Goal: Find contact information: Find contact information

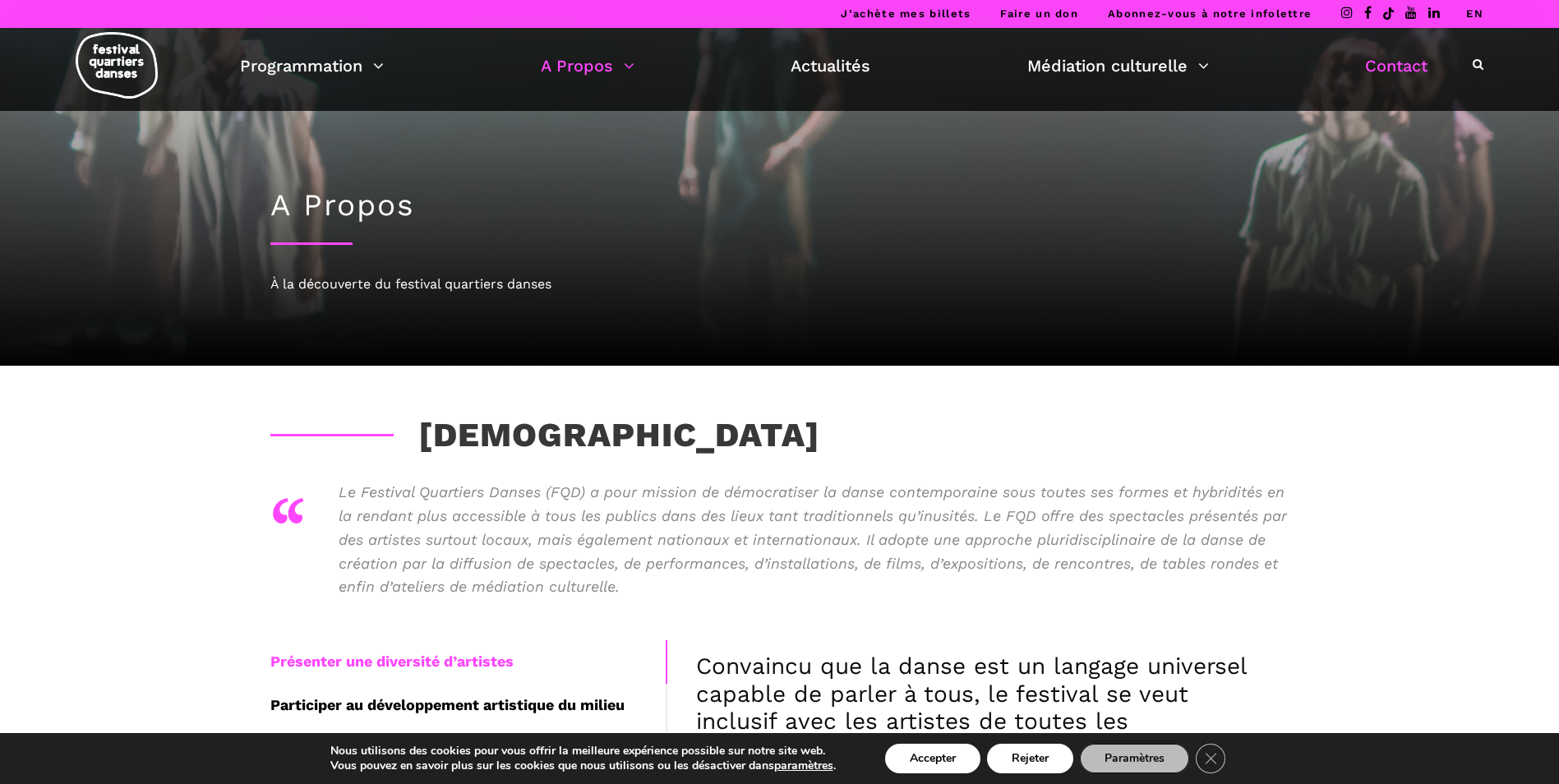
click at [1402, 72] on link "Contact" at bounding box center [1397, 66] width 63 height 28
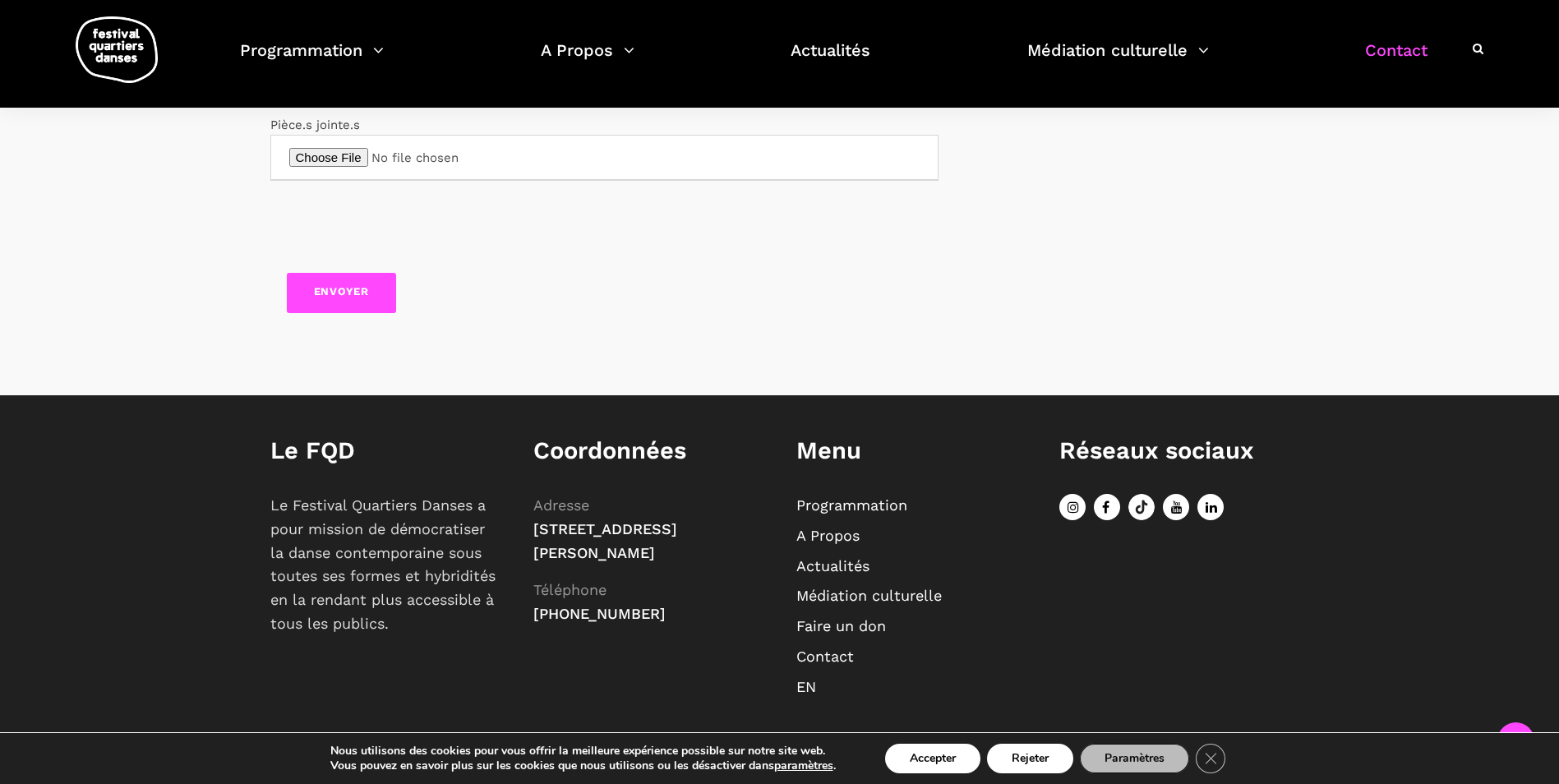
scroll to position [777, 0]
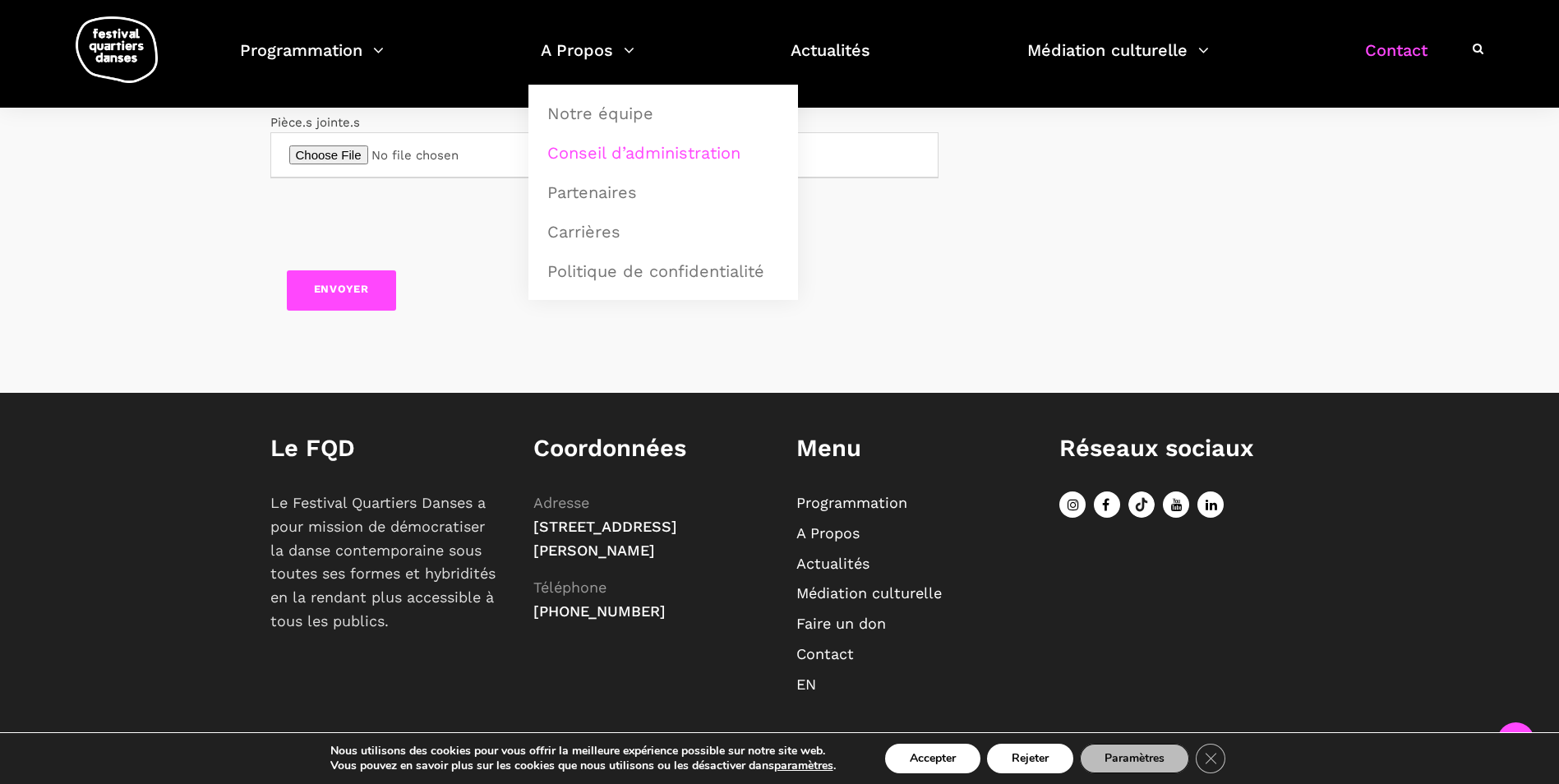
click at [589, 149] on link "Conseil d’administration" at bounding box center [663, 153] width 251 height 38
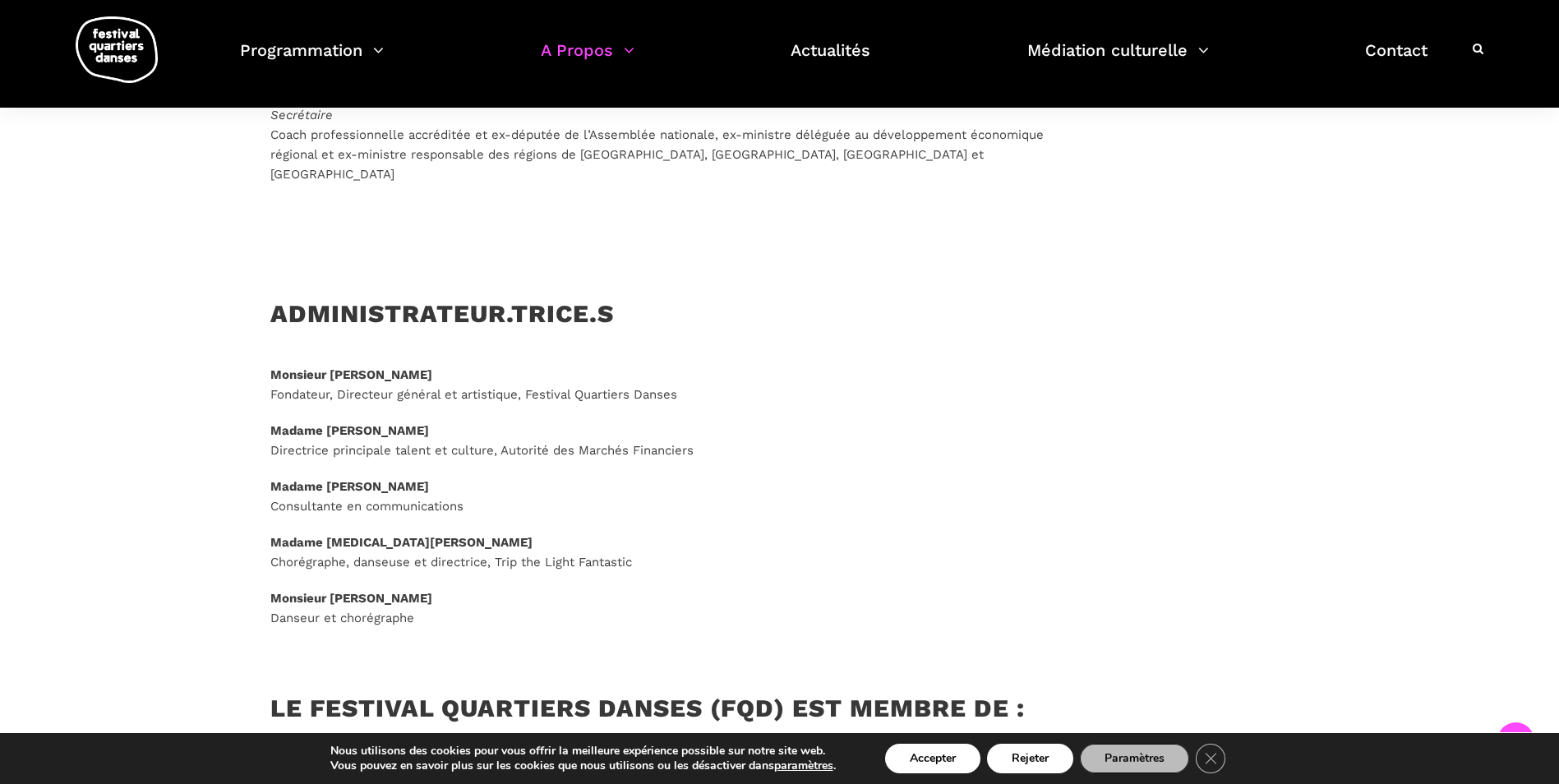
scroll to position [1397, 0]
click at [425, 367] on p "Monsieur [PERSON_NAME] Fondateur, Directeur général et artistique, Festival Qua…" at bounding box center [674, 384] width 809 height 40
click at [424, 367] on strong "Monsieur [PERSON_NAME]" at bounding box center [351, 374] width 162 height 15
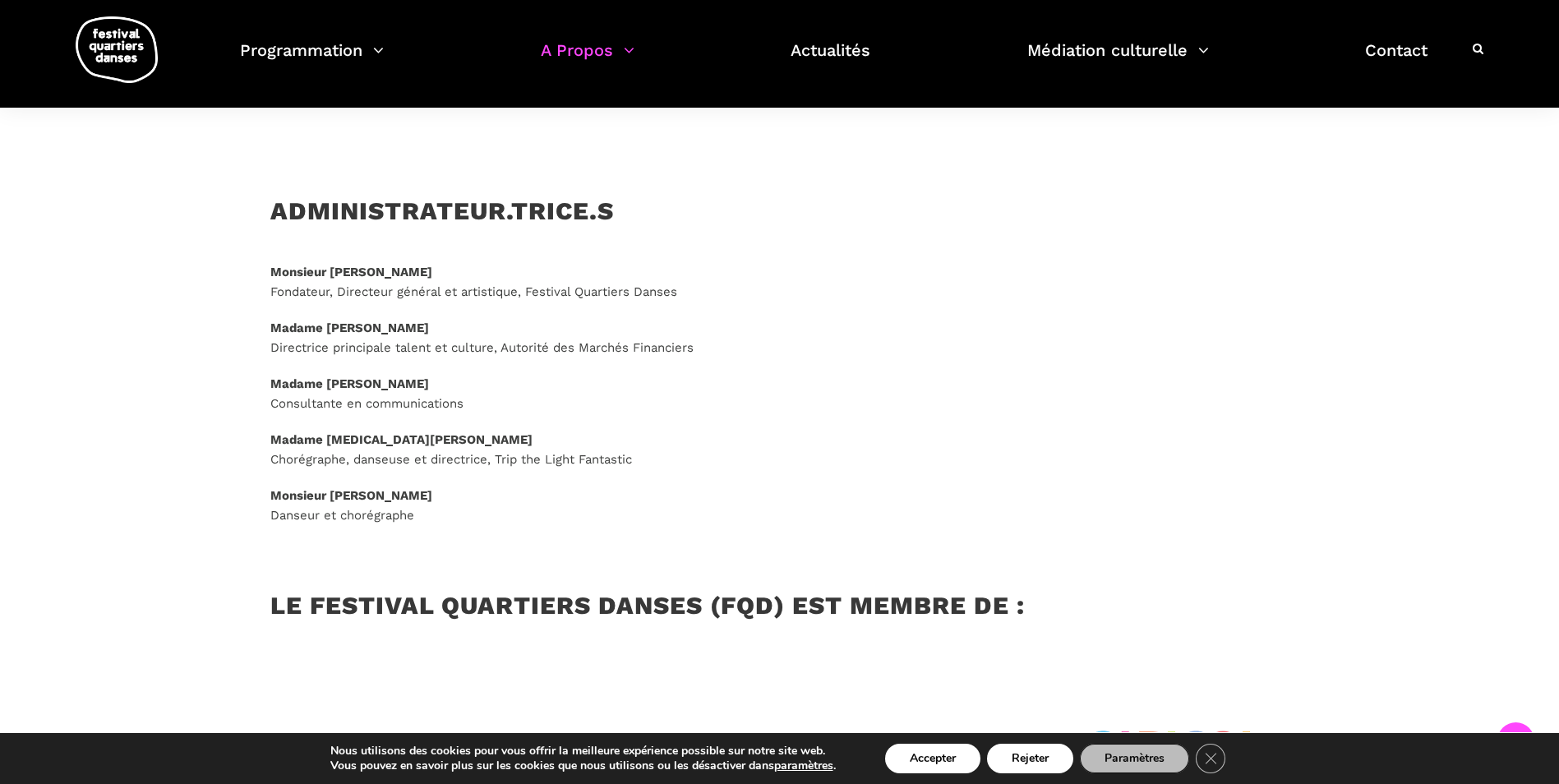
scroll to position [1726, 0]
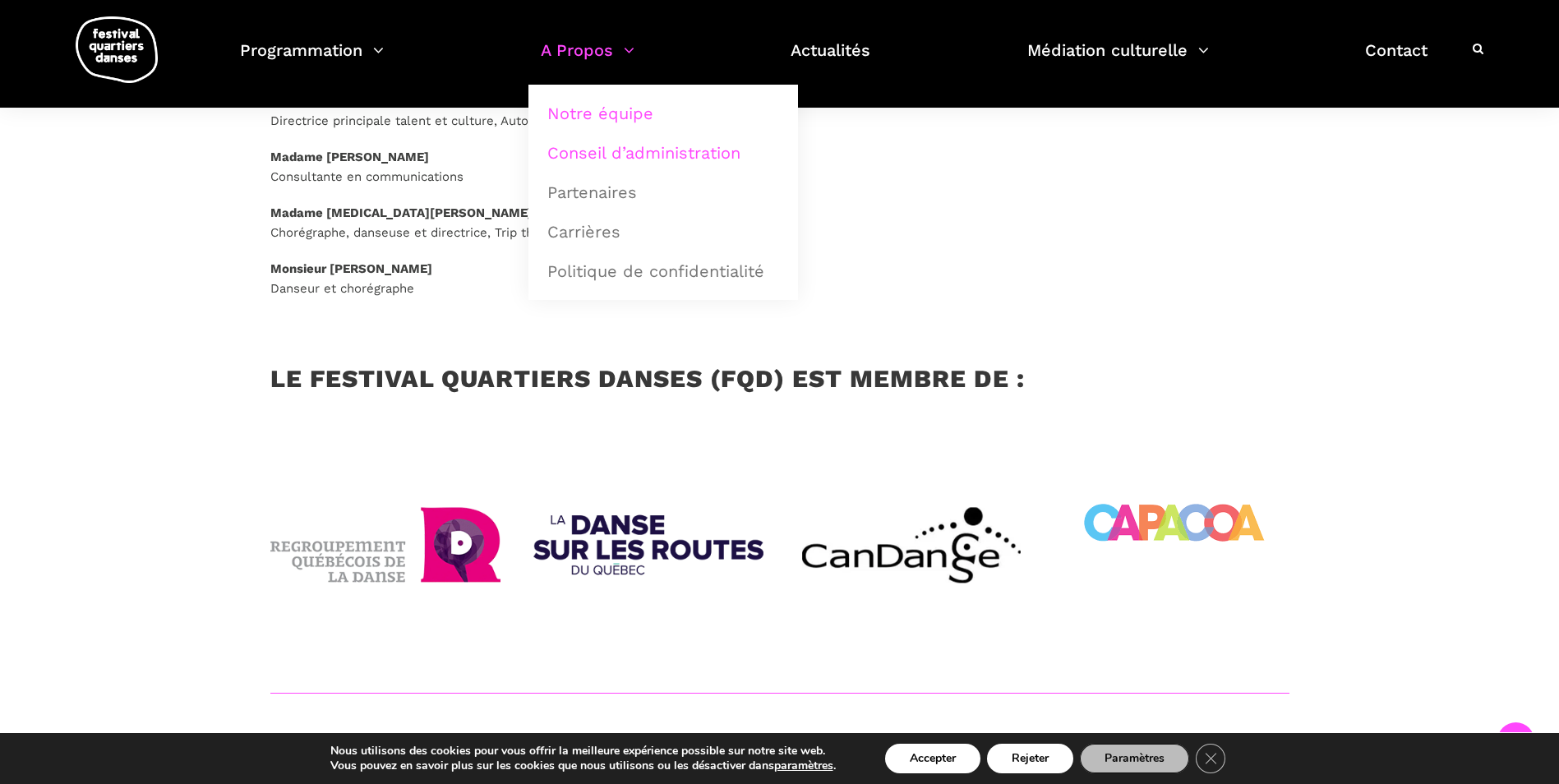
click at [612, 116] on link "Notre équipe" at bounding box center [663, 114] width 251 height 38
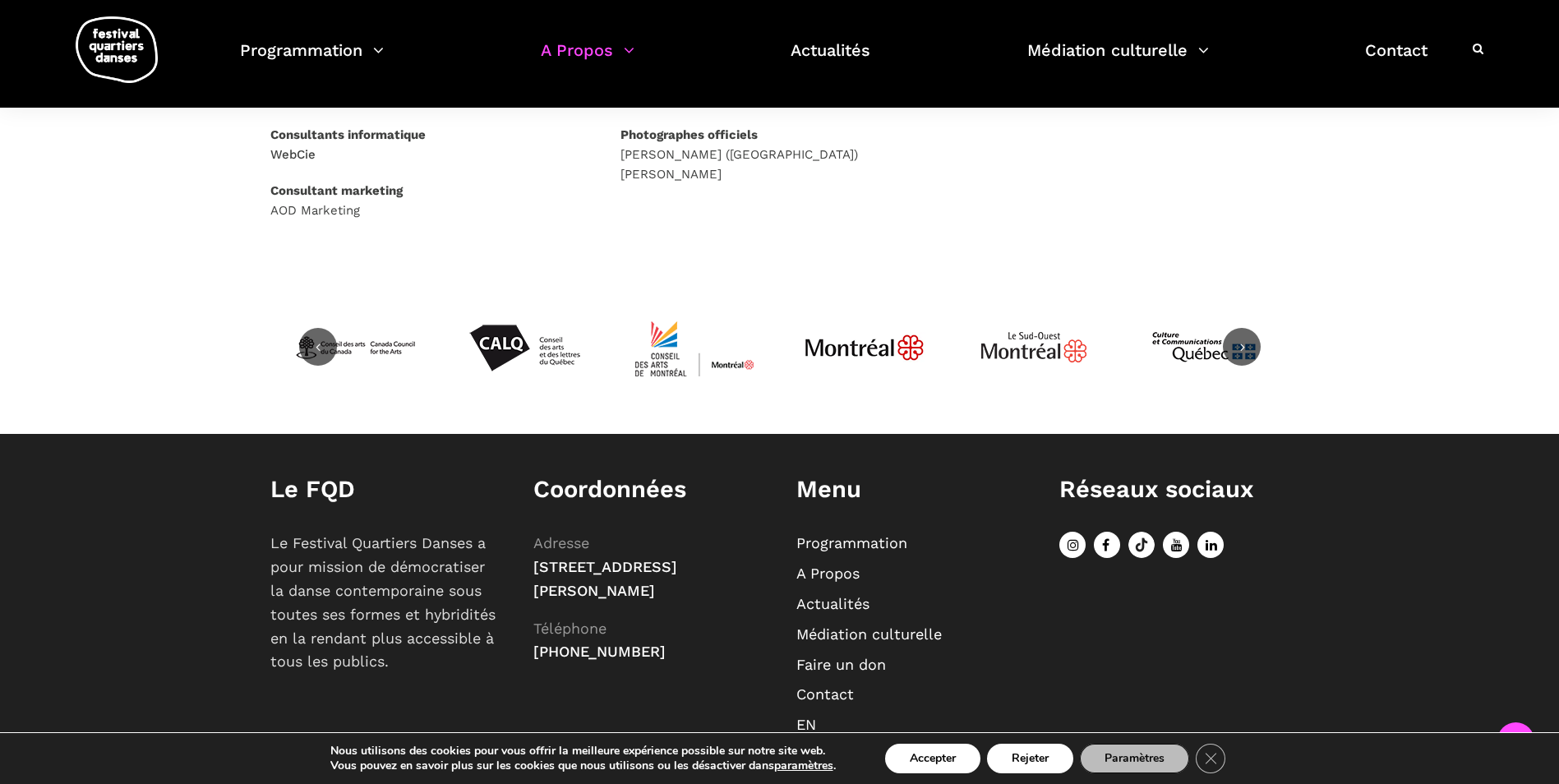
scroll to position [1056, 0]
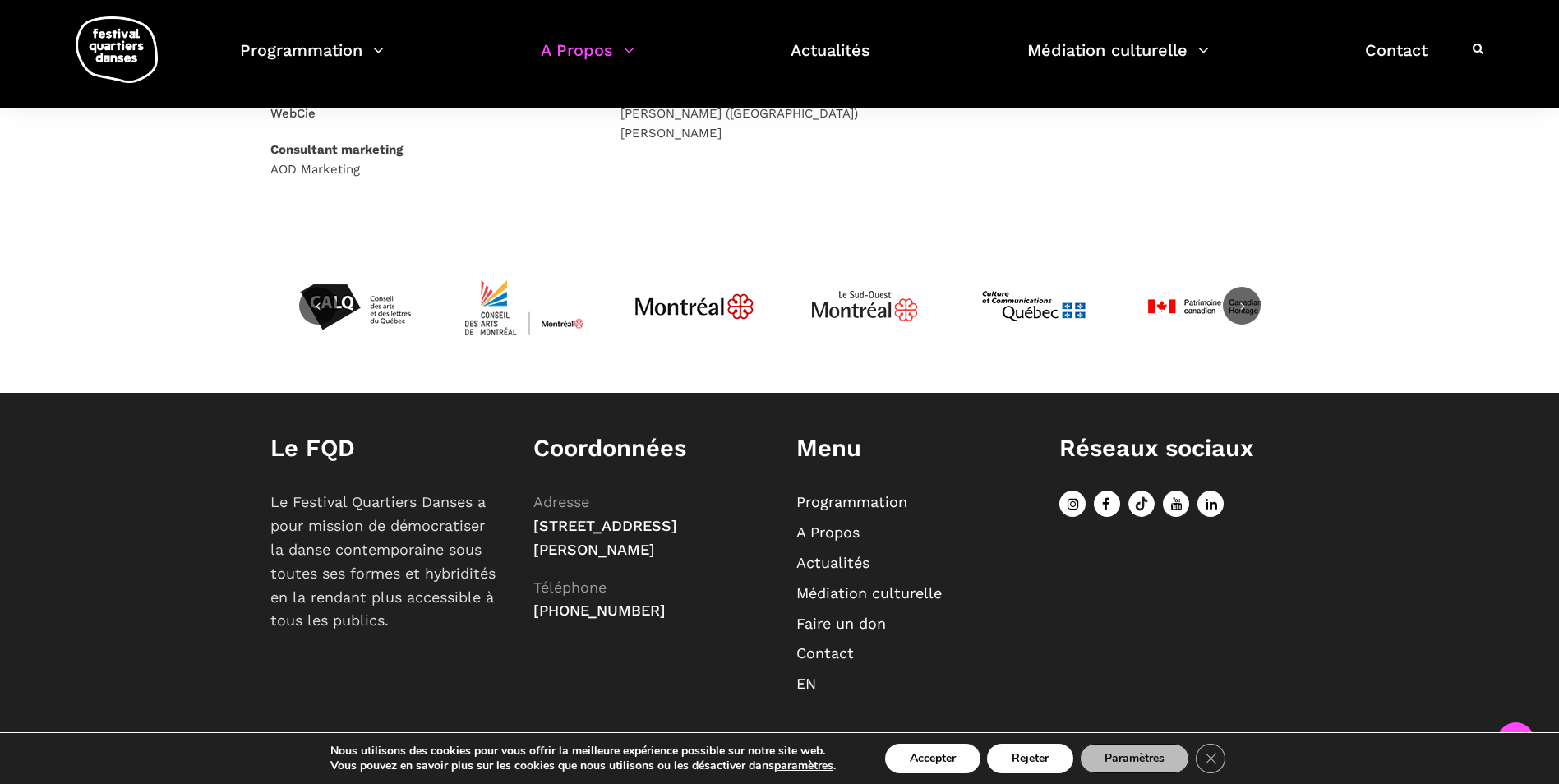
click at [820, 656] on link "Contact" at bounding box center [825, 653] width 58 height 17
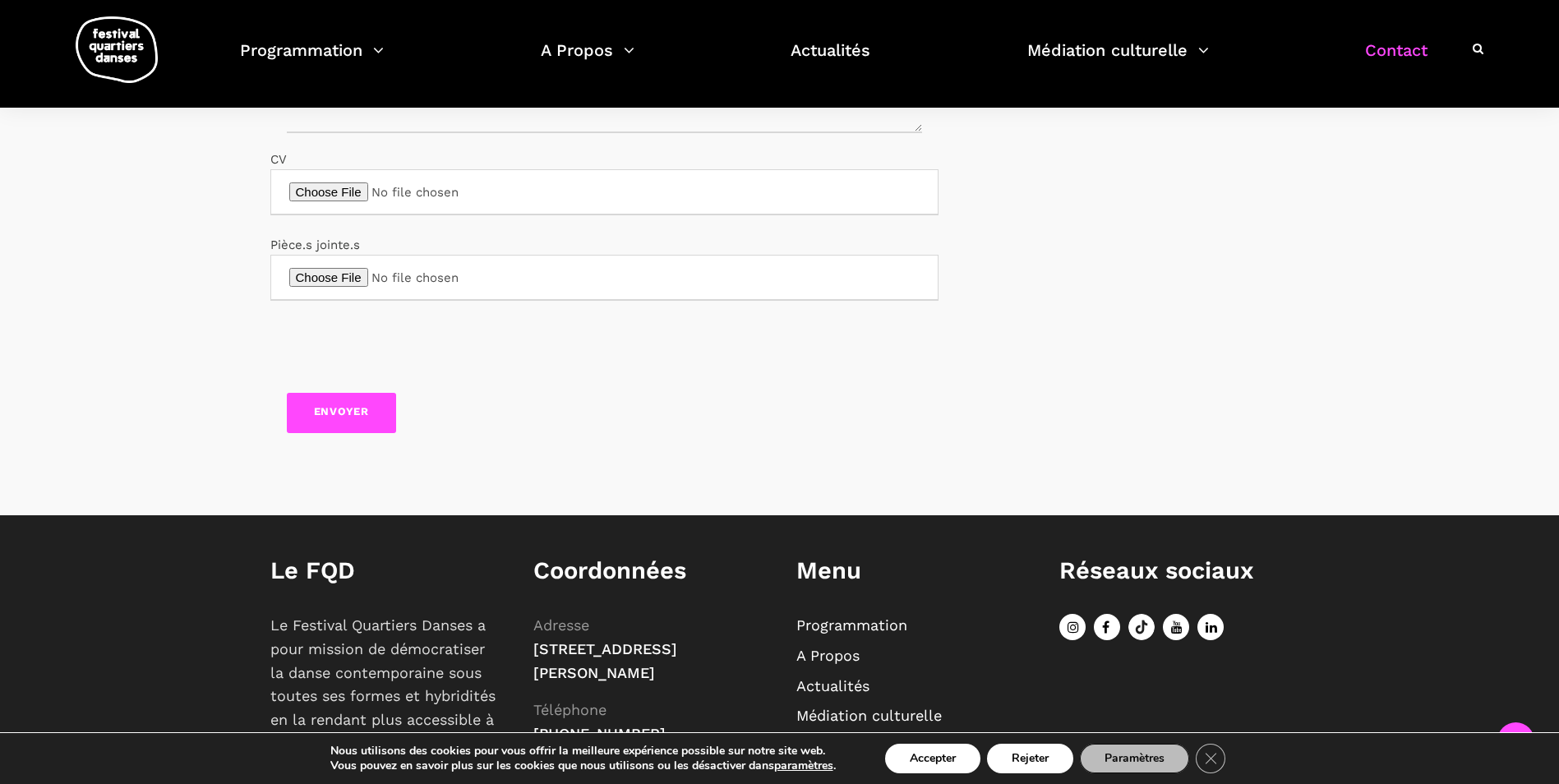
scroll to position [658, 0]
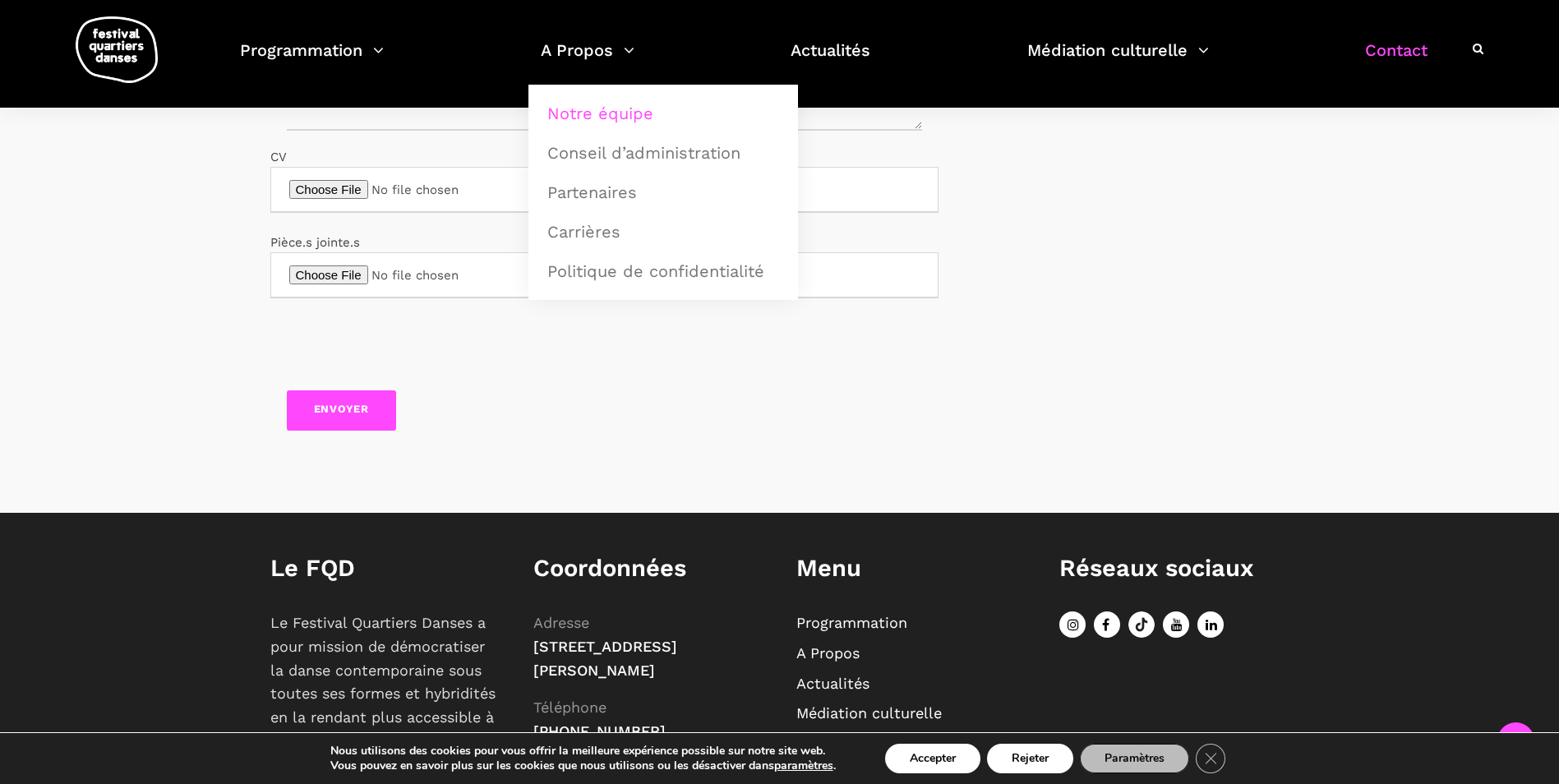
click at [616, 110] on link "Notre équipe" at bounding box center [663, 114] width 251 height 38
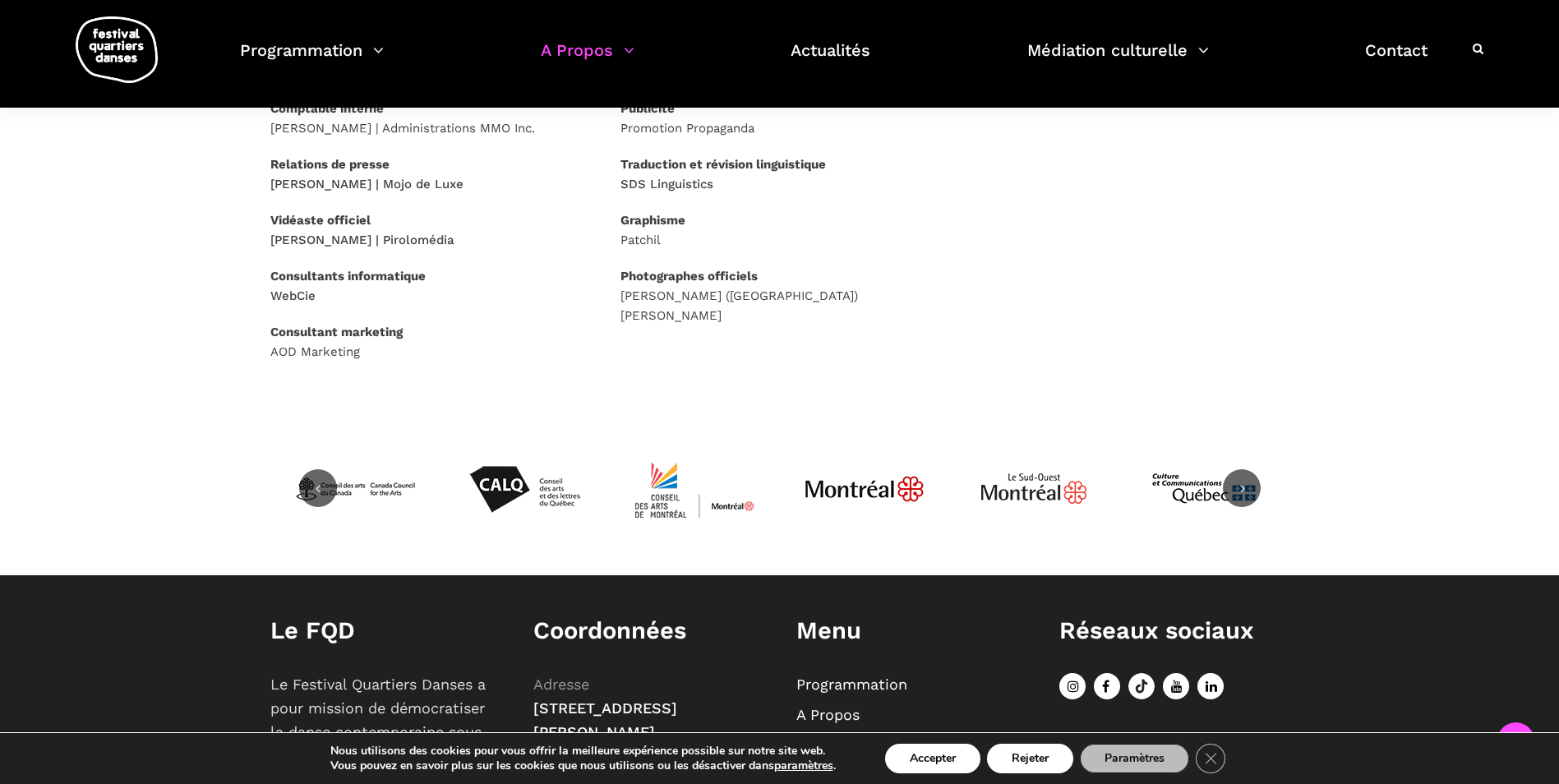
scroll to position [1056, 0]
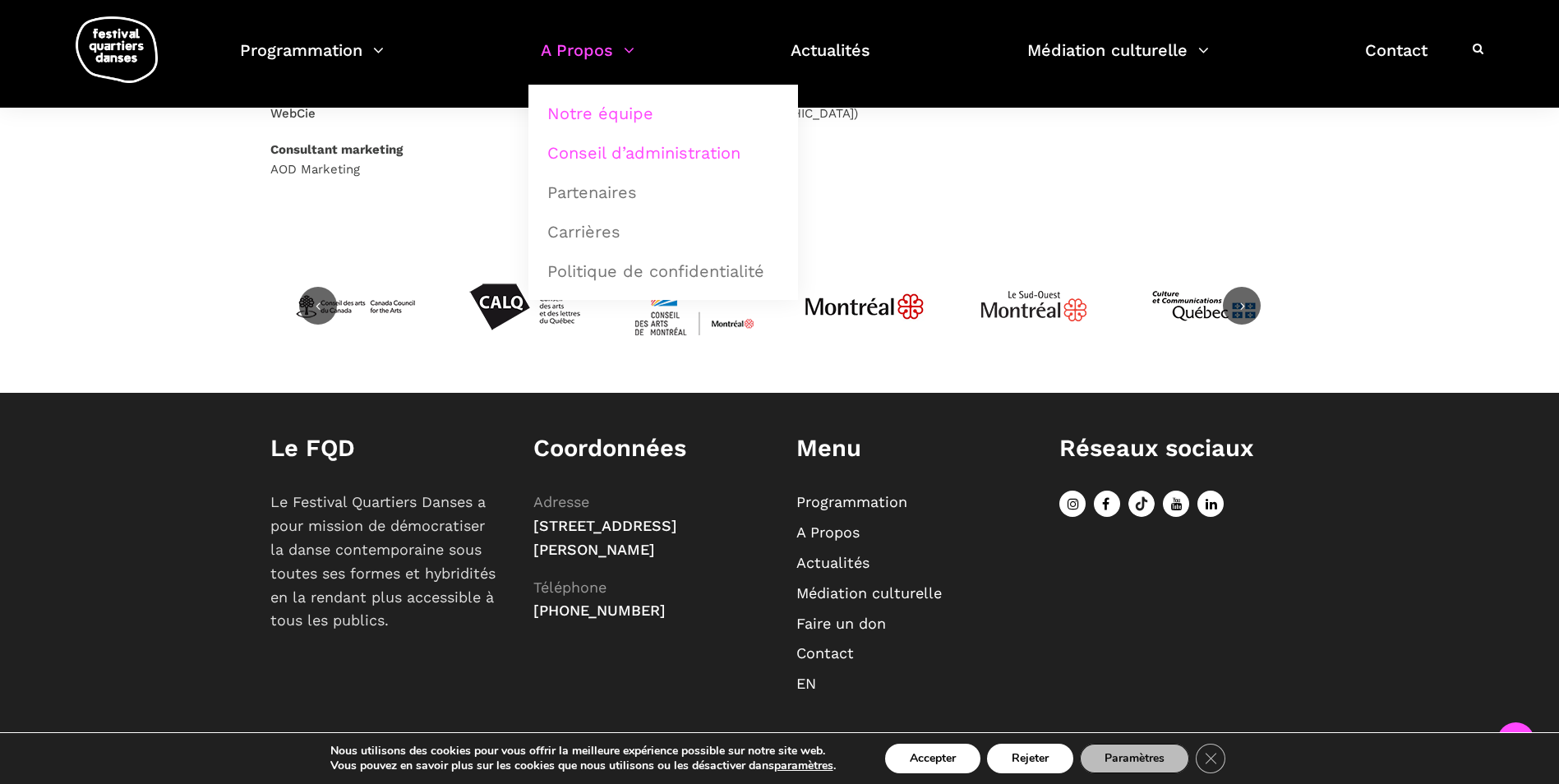
click at [634, 162] on link "Conseil d’administration" at bounding box center [663, 153] width 251 height 38
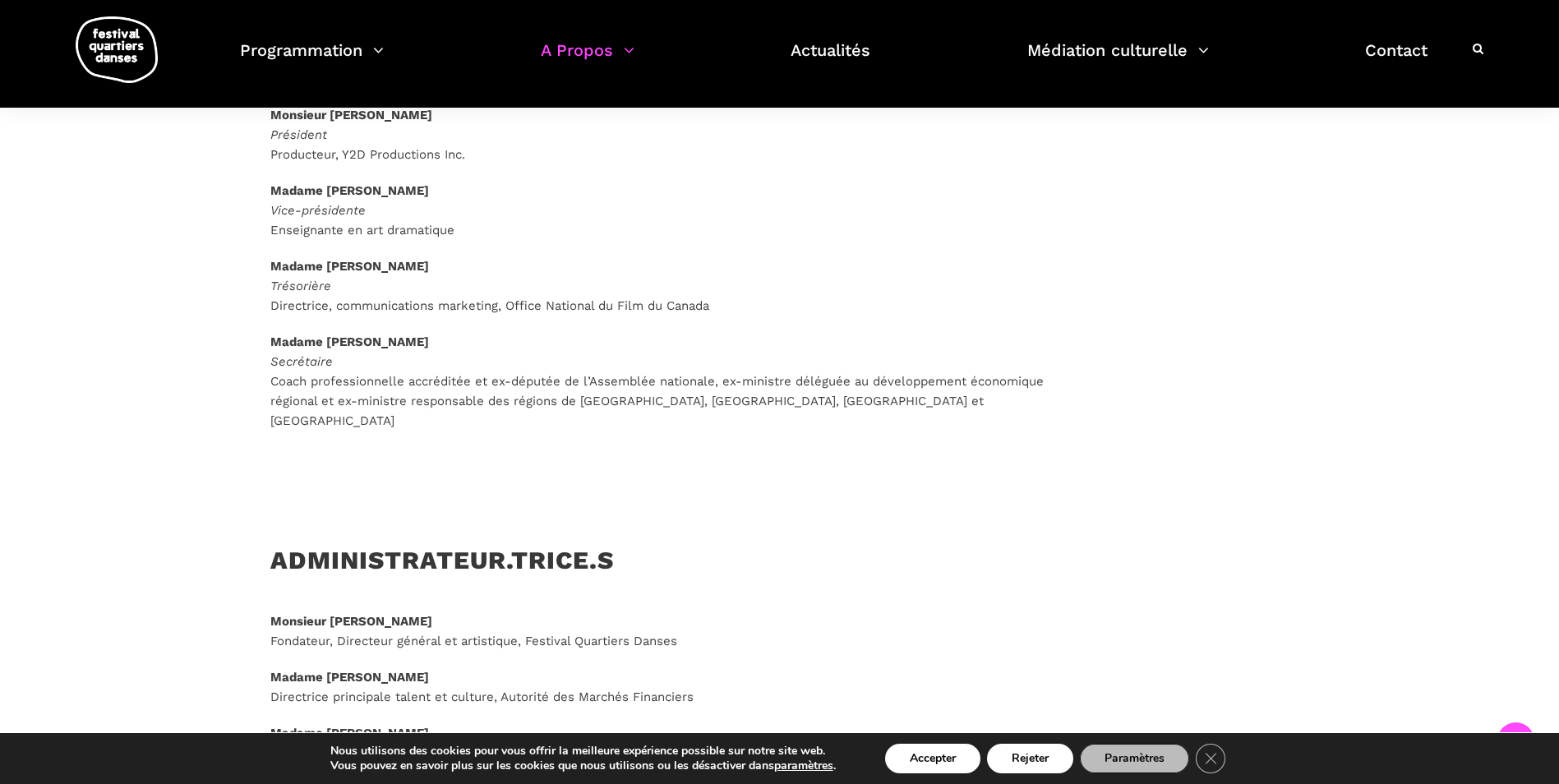
scroll to position [1151, 0]
drag, startPoint x: 469, startPoint y: 603, endPoint x: 258, endPoint y: 604, distance: 211.0
click at [258, 611] on div "Monsieur Rafik Hubert Sabbagh Fondateur, Directeur général et artistique, Festi…" at bounding box center [674, 763] width 842 height 304
copy strong "Monsieur Rafik Hubert Sabbagh"
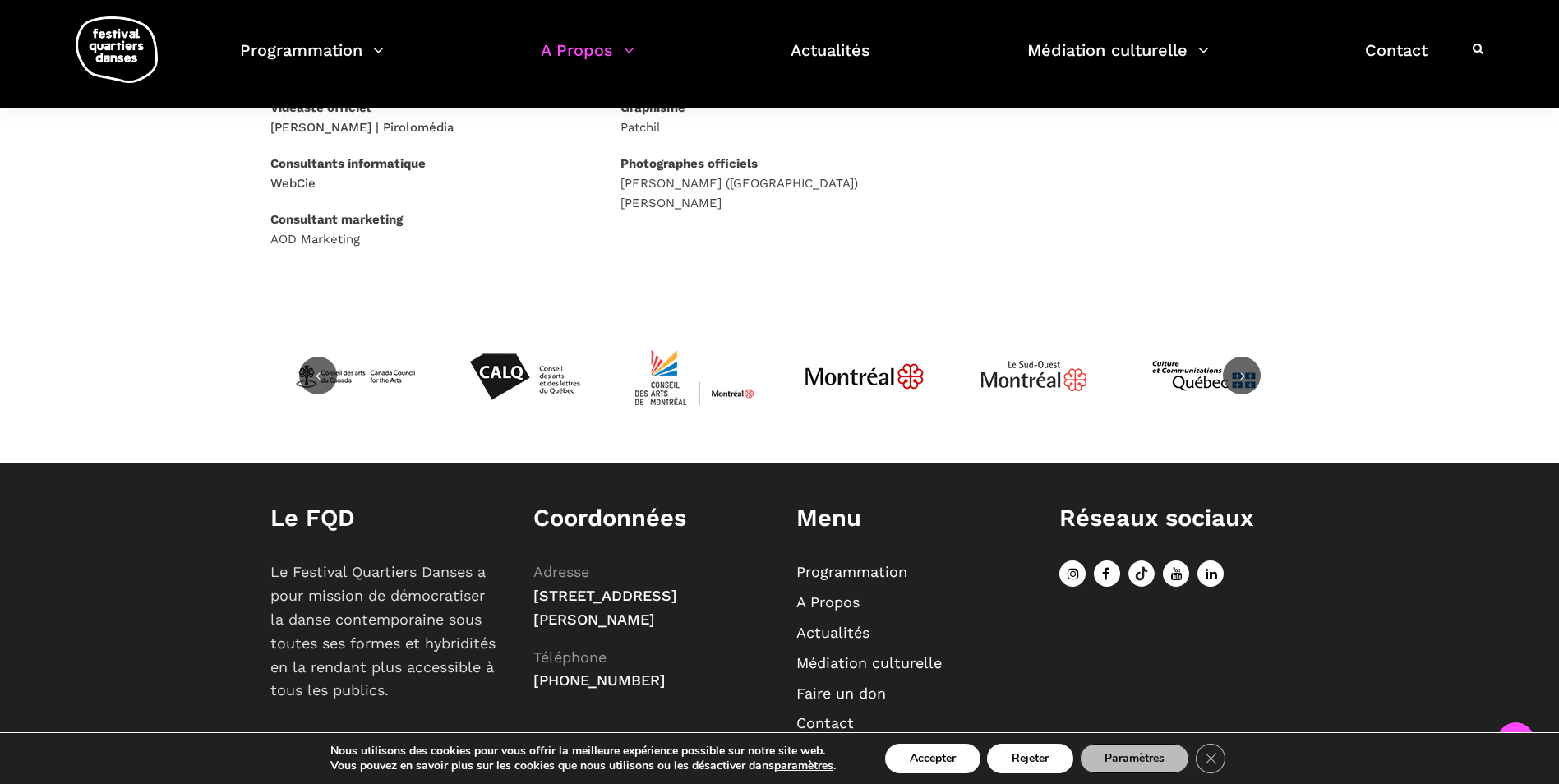
scroll to position [1056, 0]
